Goal: Information Seeking & Learning: Learn about a topic

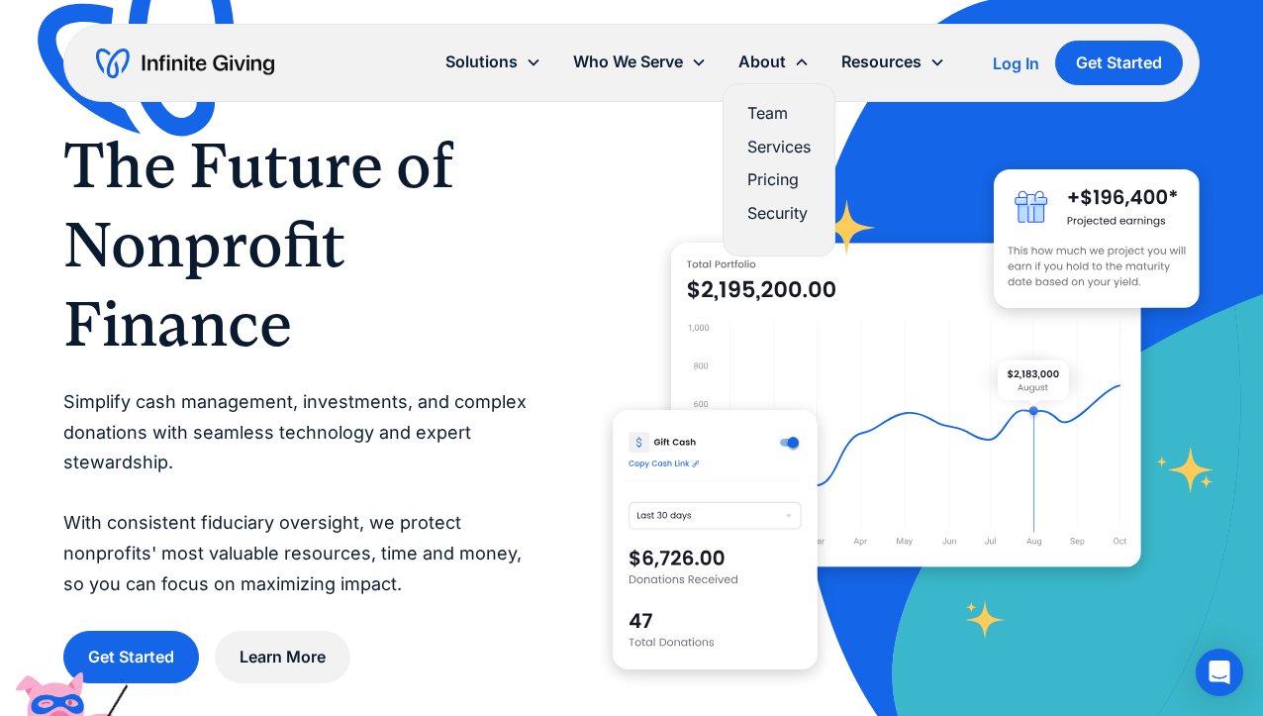
click at [766, 110] on link "Team" at bounding box center [778, 113] width 63 height 27
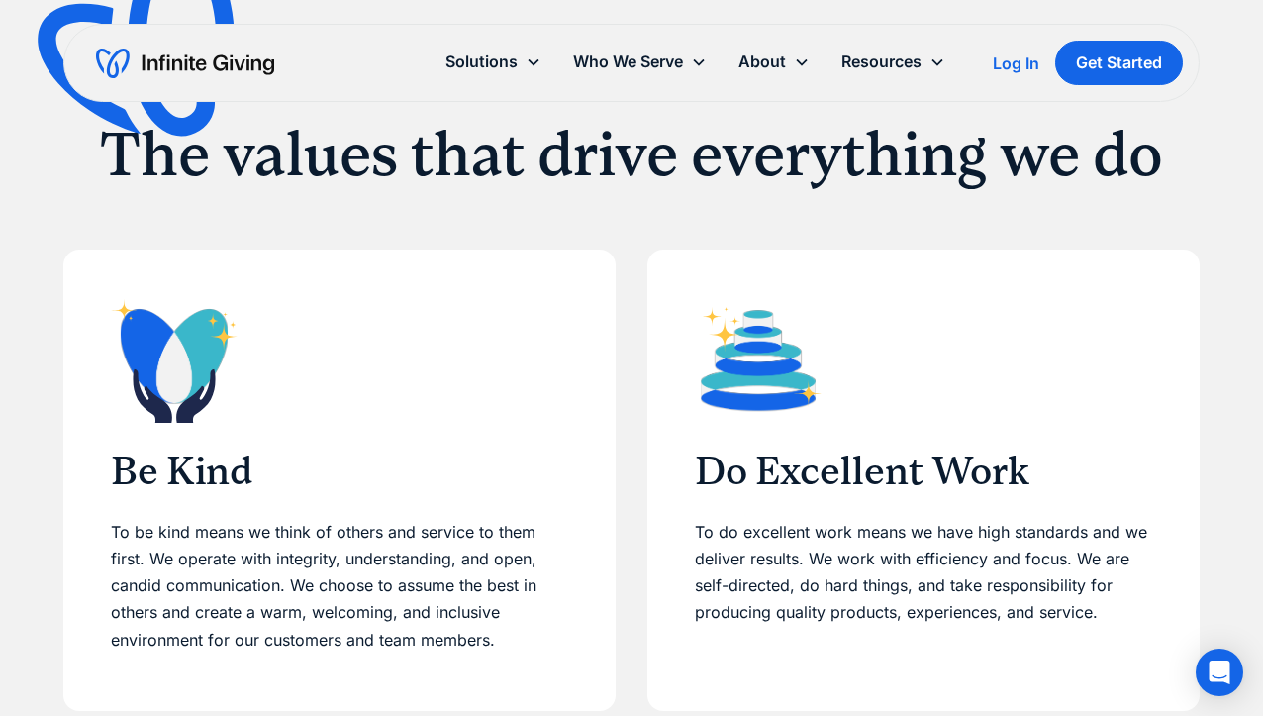
scroll to position [396, 0]
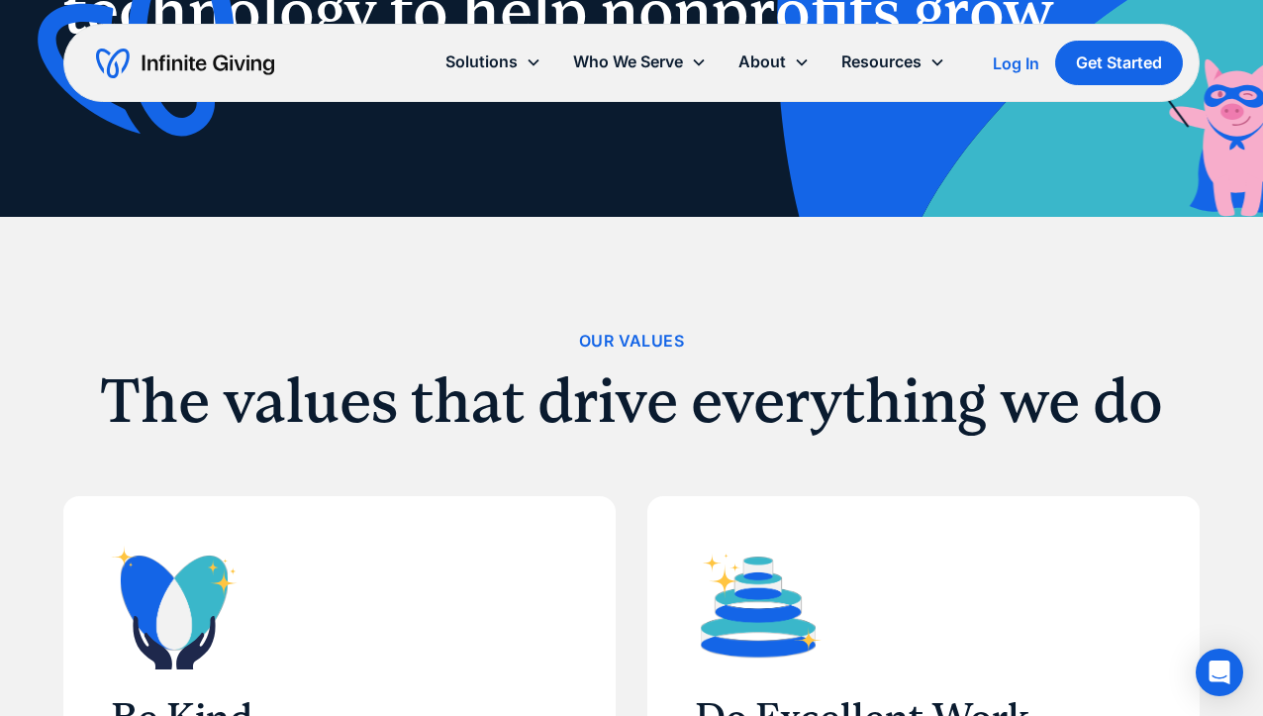
click at [213, 71] on img "home" at bounding box center [185, 64] width 178 height 32
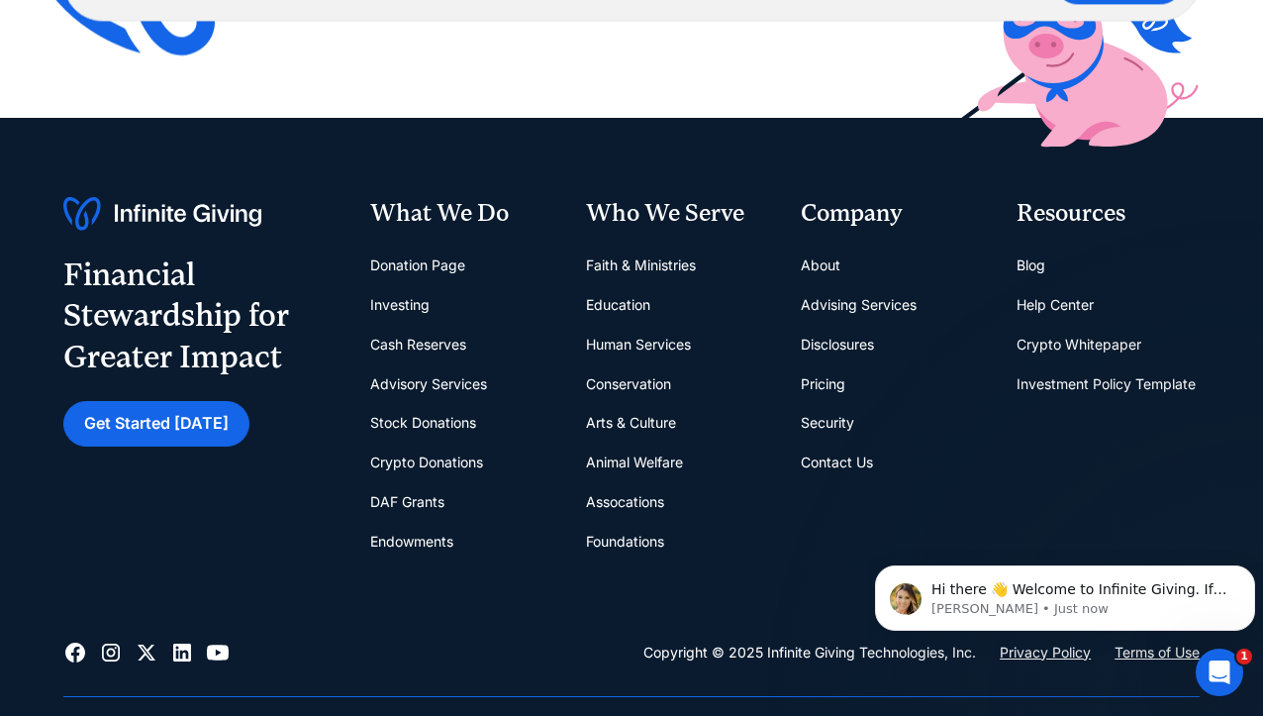
scroll to position [7623, 0]
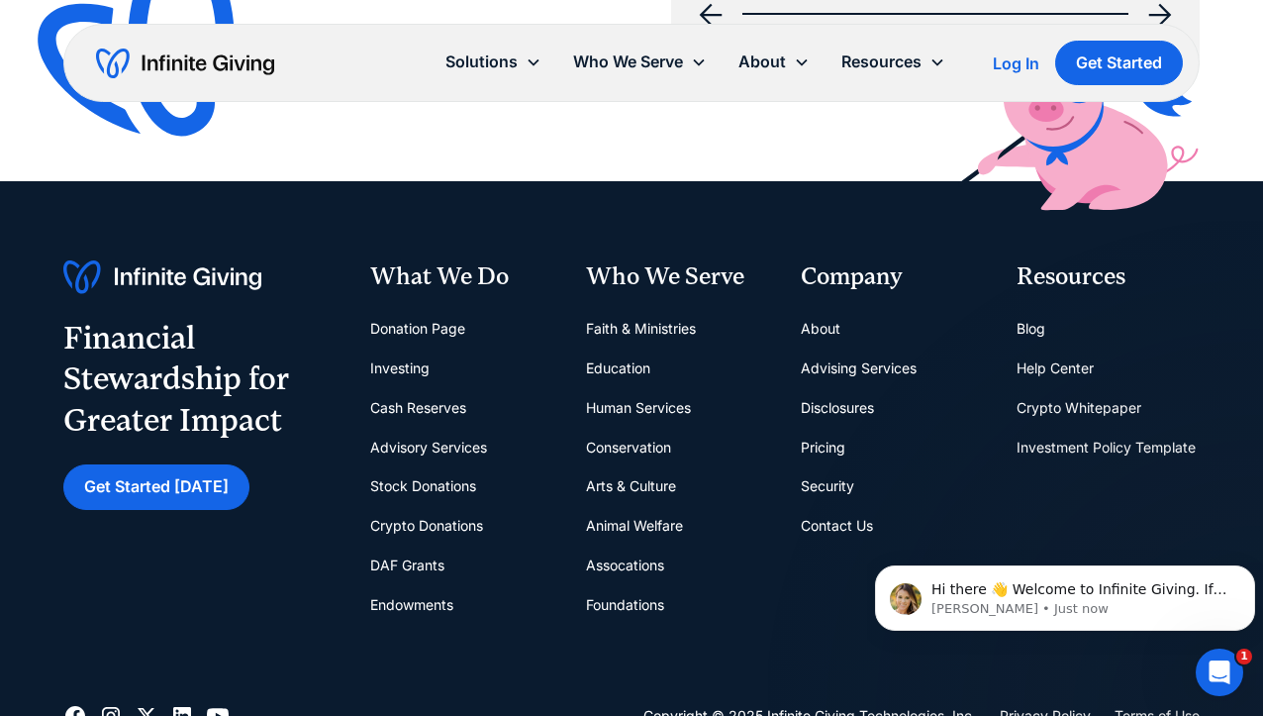
click at [233, 260] on img at bounding box center [162, 277] width 198 height 34
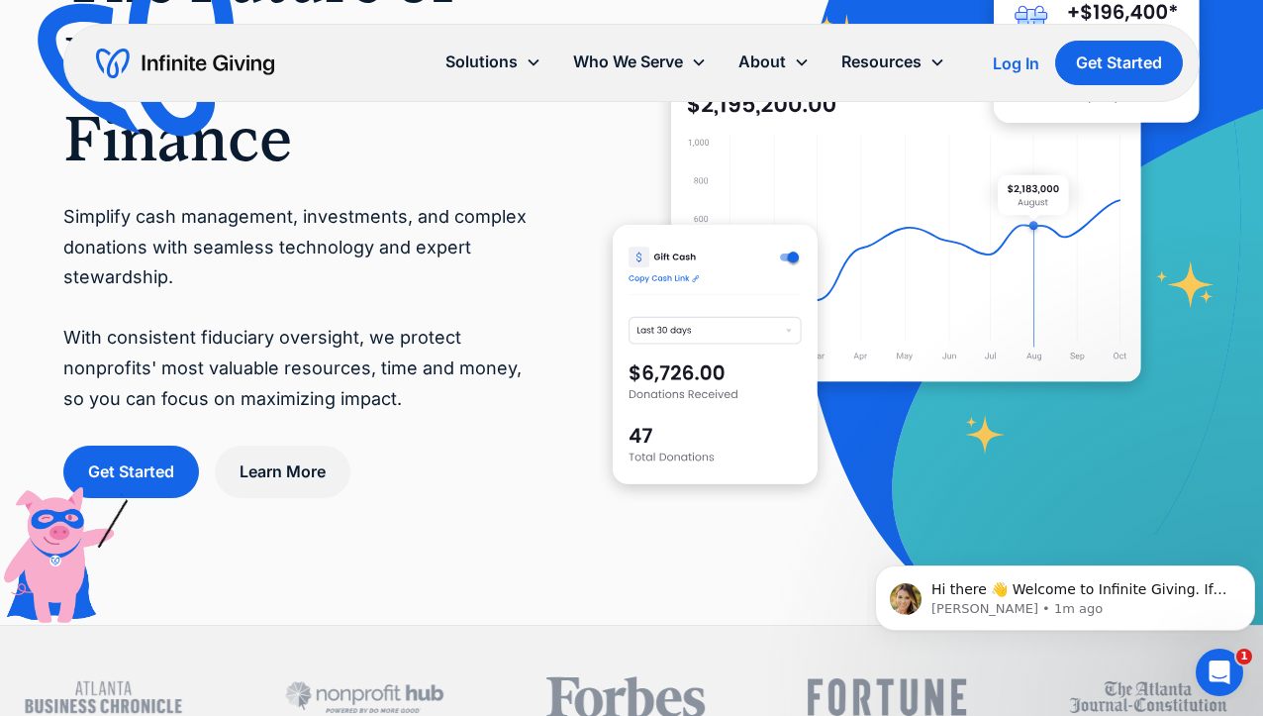
scroll to position [0, 0]
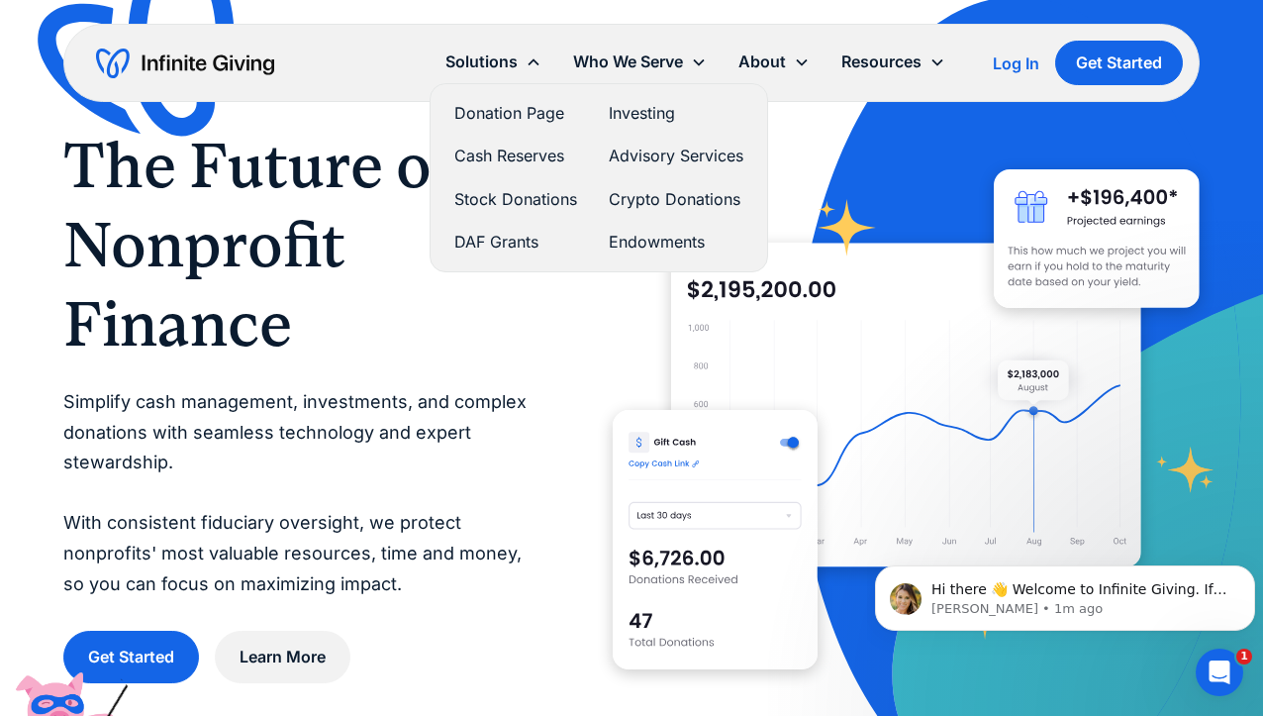
click at [535, 115] on link "Donation Page" at bounding box center [515, 113] width 123 height 27
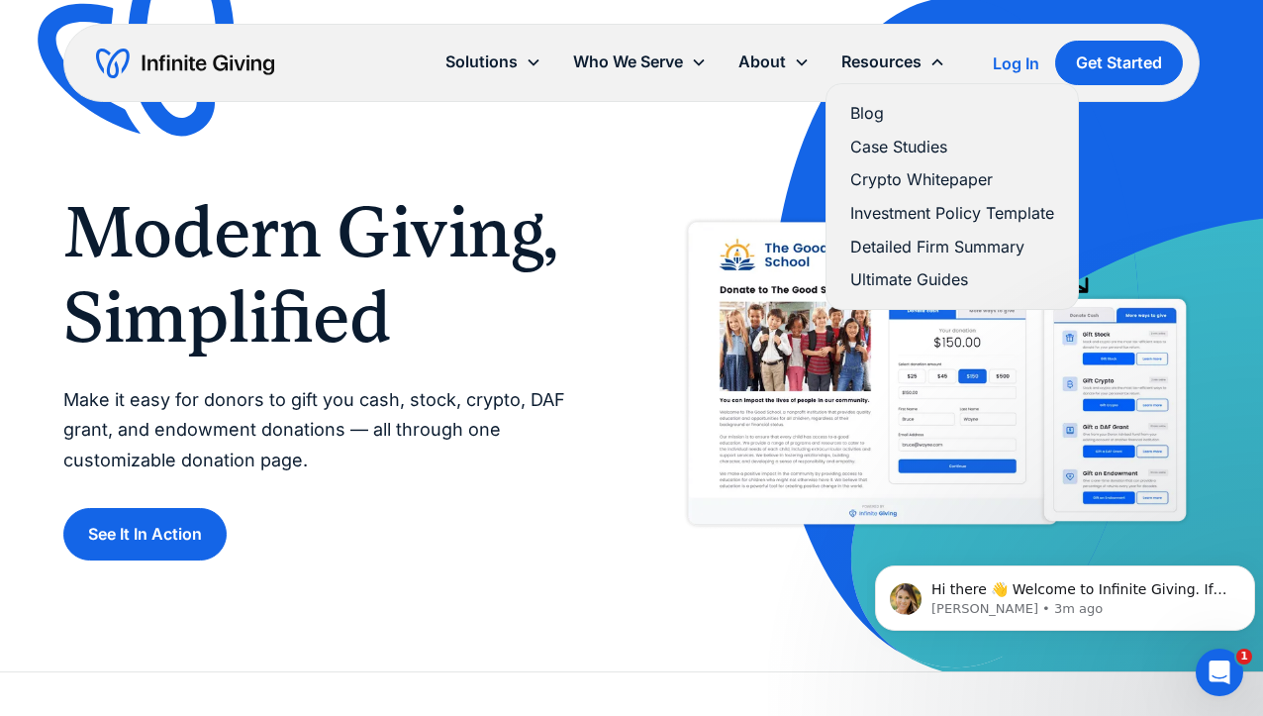
click at [884, 116] on link "Blog" at bounding box center [952, 113] width 204 height 27
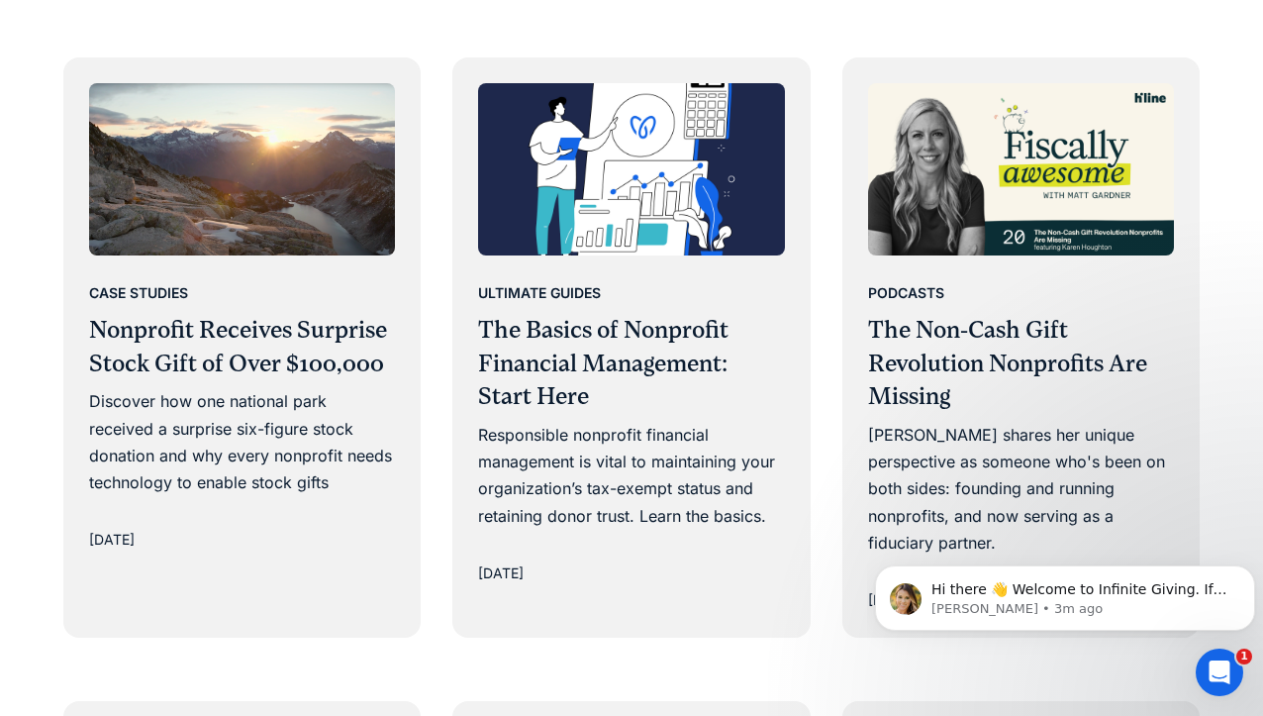
scroll to position [1782, 0]
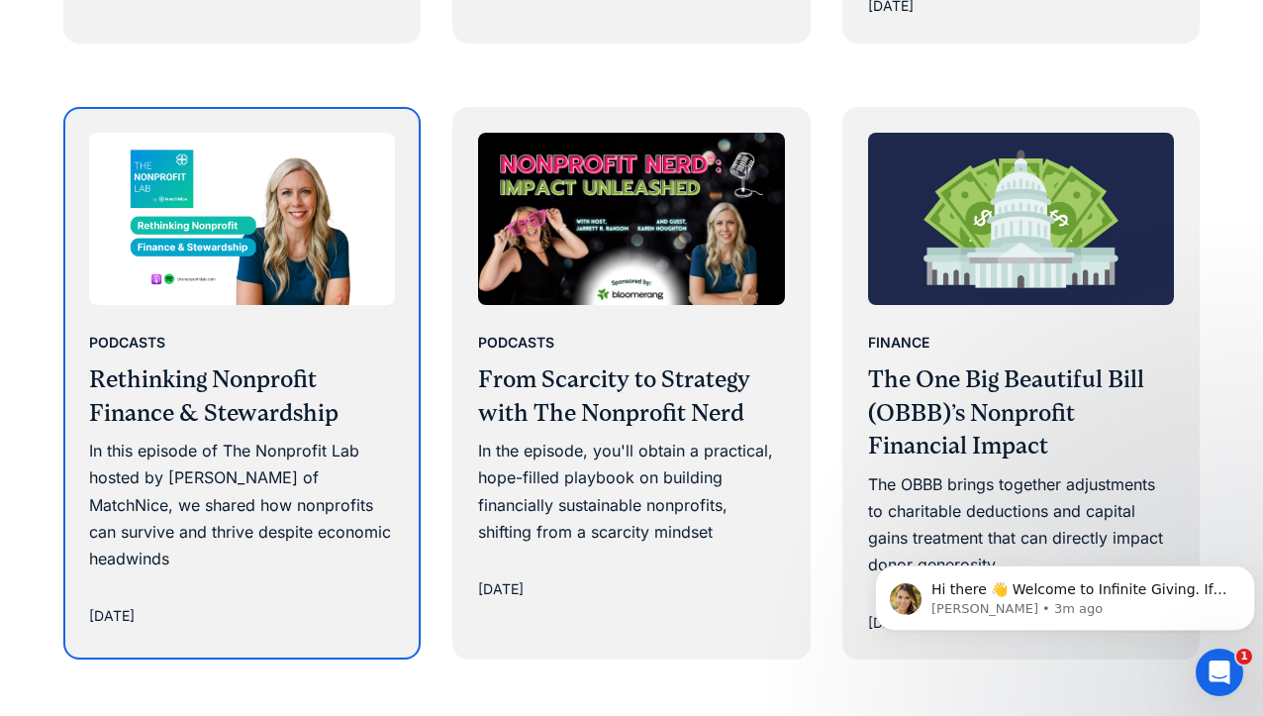
click at [319, 398] on h3 "Rethinking Nonprofit Finance & Stewardship" at bounding box center [242, 396] width 306 height 66
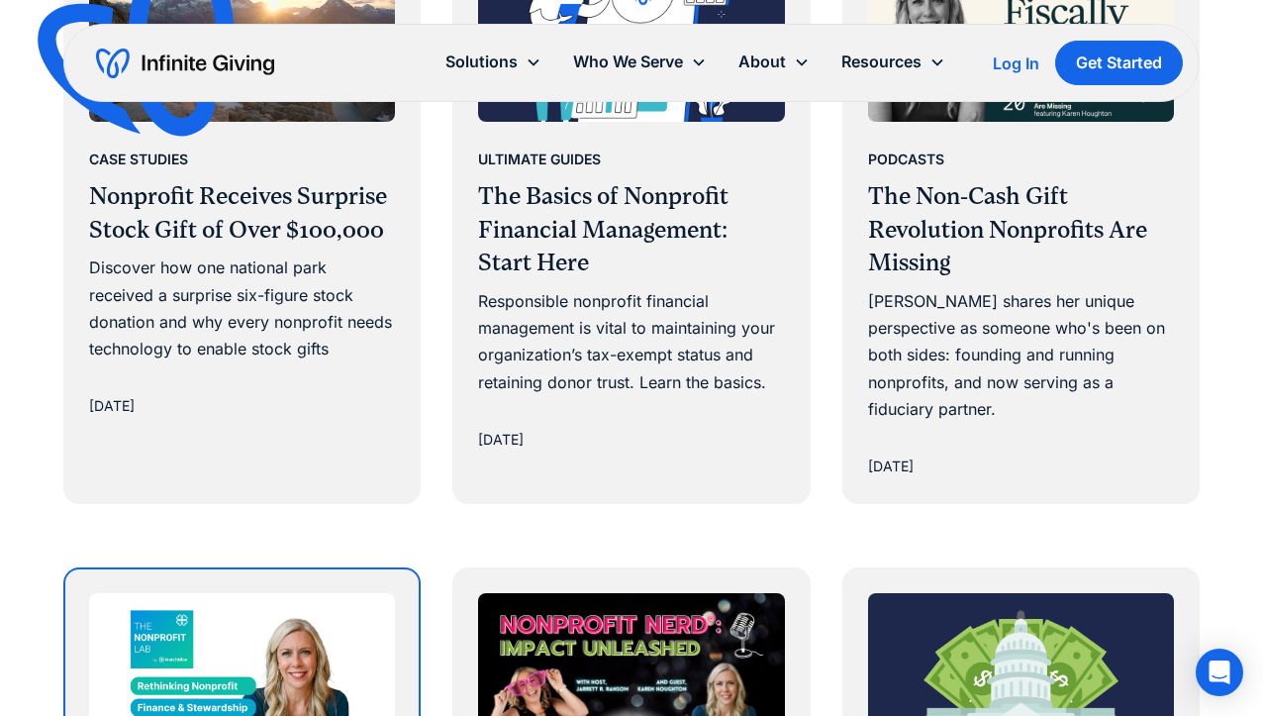
scroll to position [1188, 0]
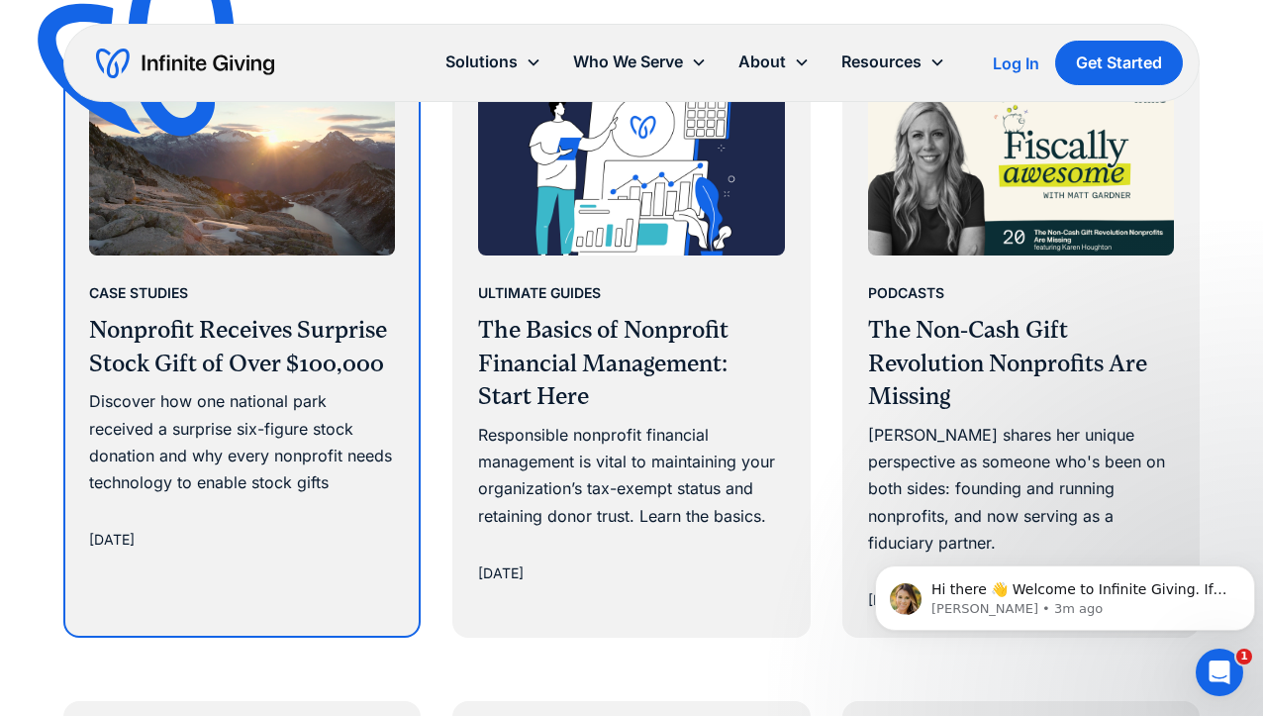
click at [305, 337] on h3 "Nonprofit Receives Surprise Stock Gift of Over $100,000" at bounding box center [242, 347] width 306 height 66
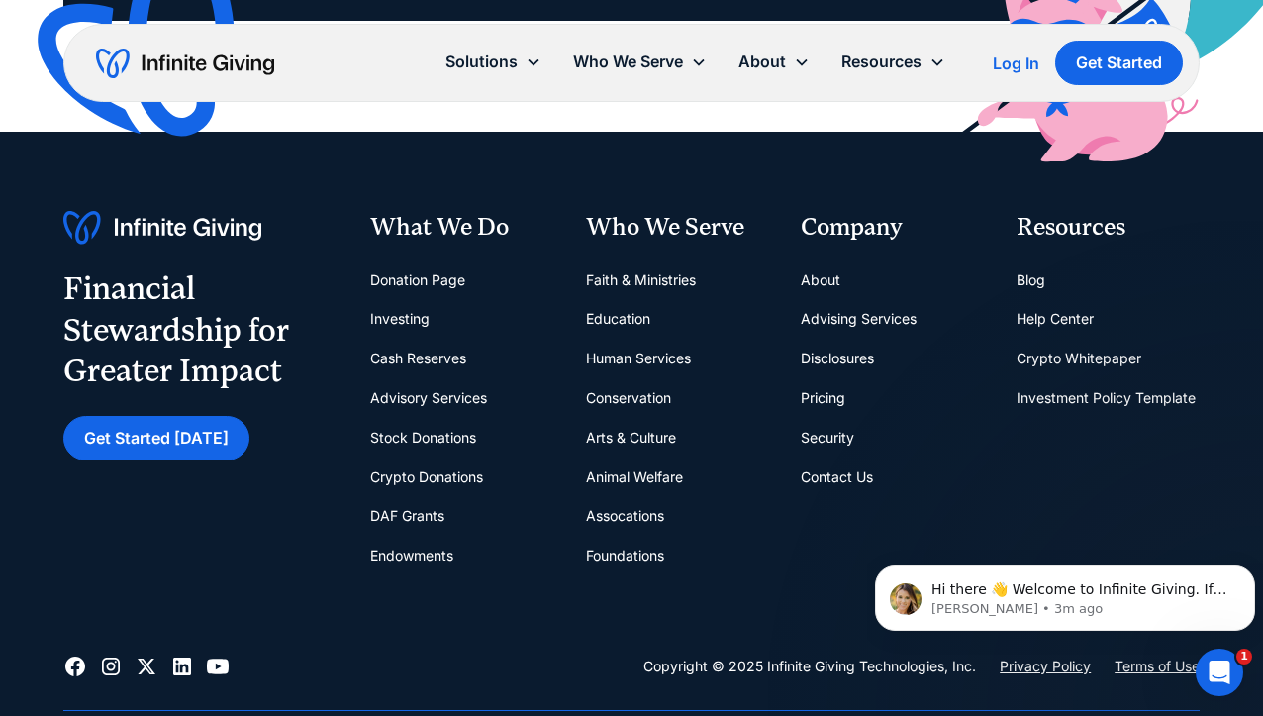
scroll to position [6778, 0]
